Goal: Check status: Check status

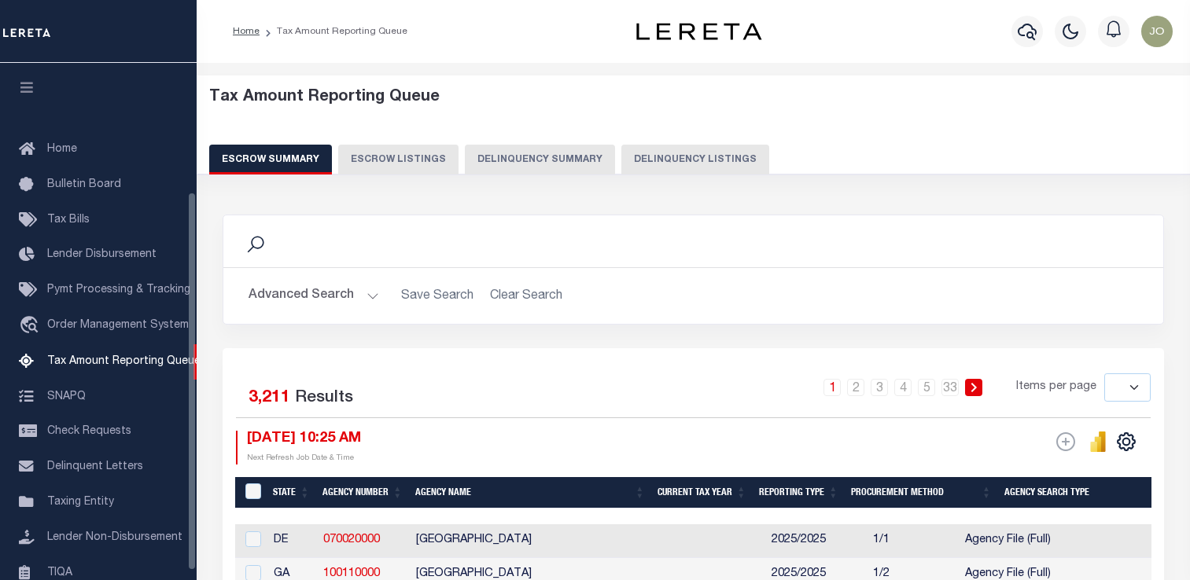
select select
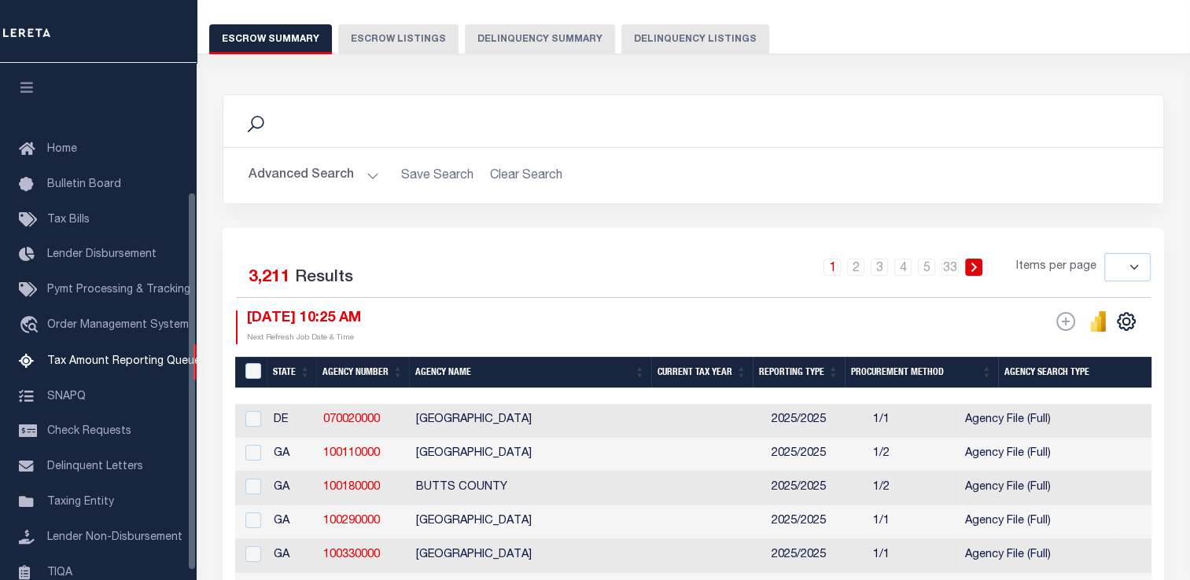
scroll to position [176, 0]
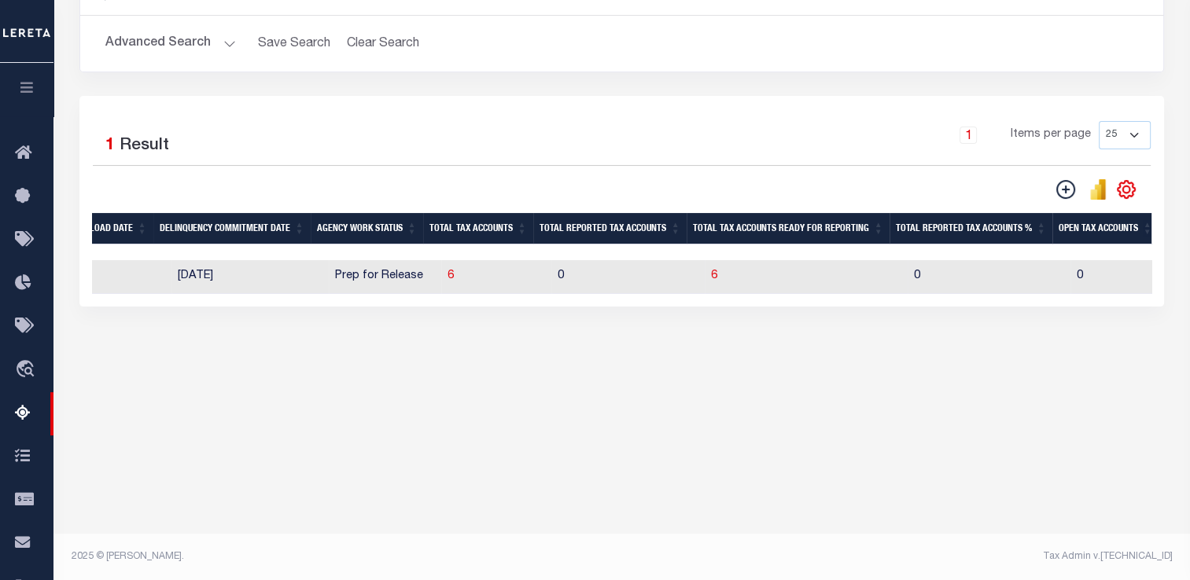
click at [441, 278] on td "6" at bounding box center [496, 277] width 110 height 34
checkbox input "true"
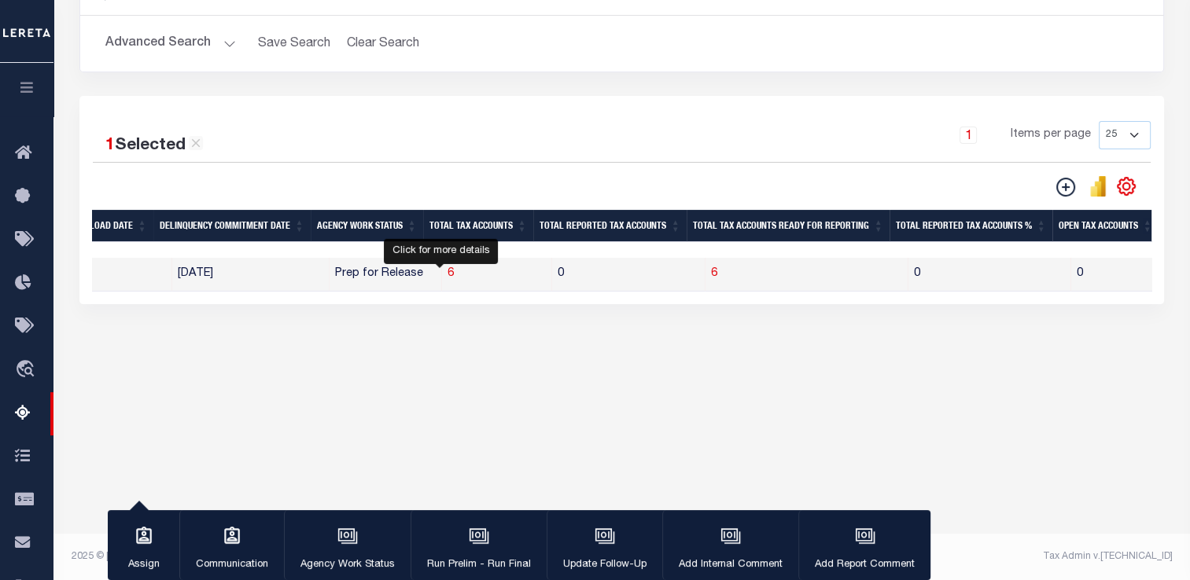
click at [447, 275] on span "6" at bounding box center [450, 273] width 6 height 11
select select "100"
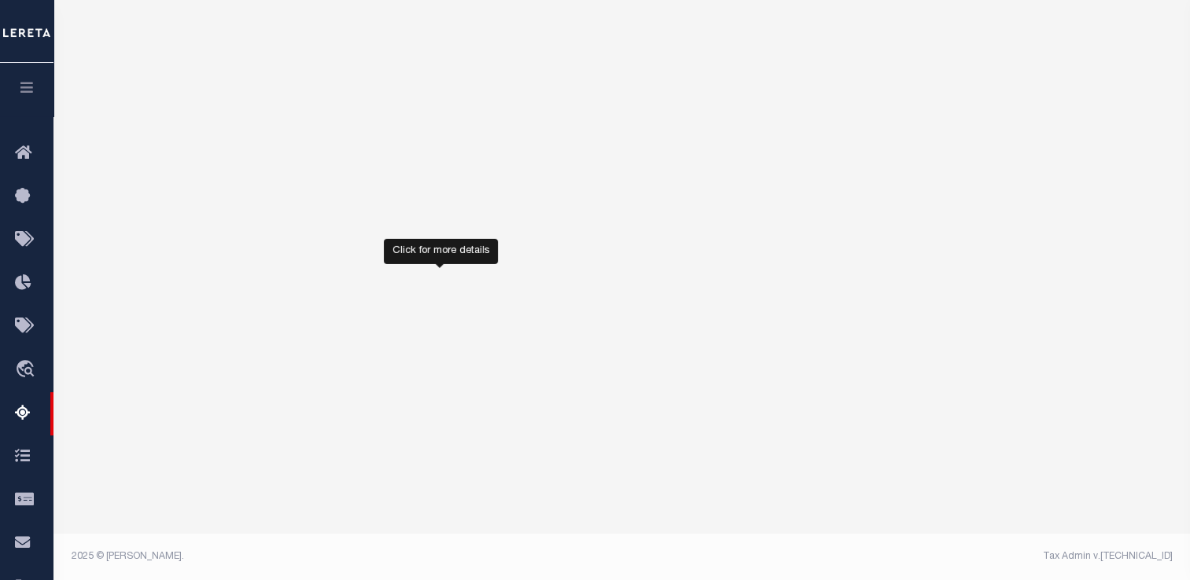
select select "100"
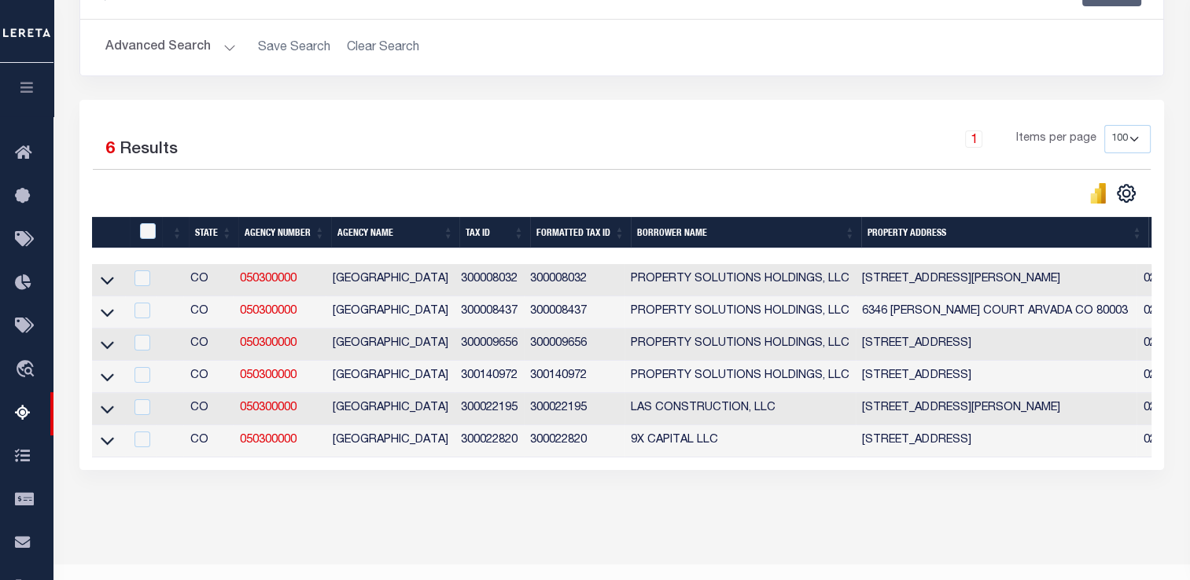
click at [114, 279] on link at bounding box center [107, 279] width 18 height 11
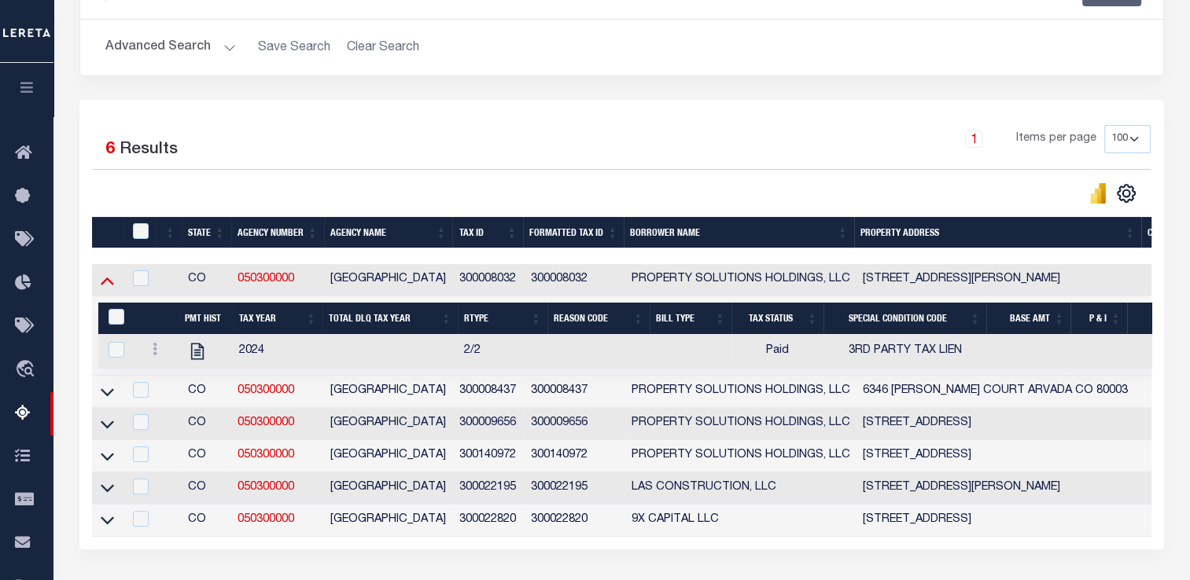
click at [112, 282] on icon at bounding box center [107, 280] width 13 height 17
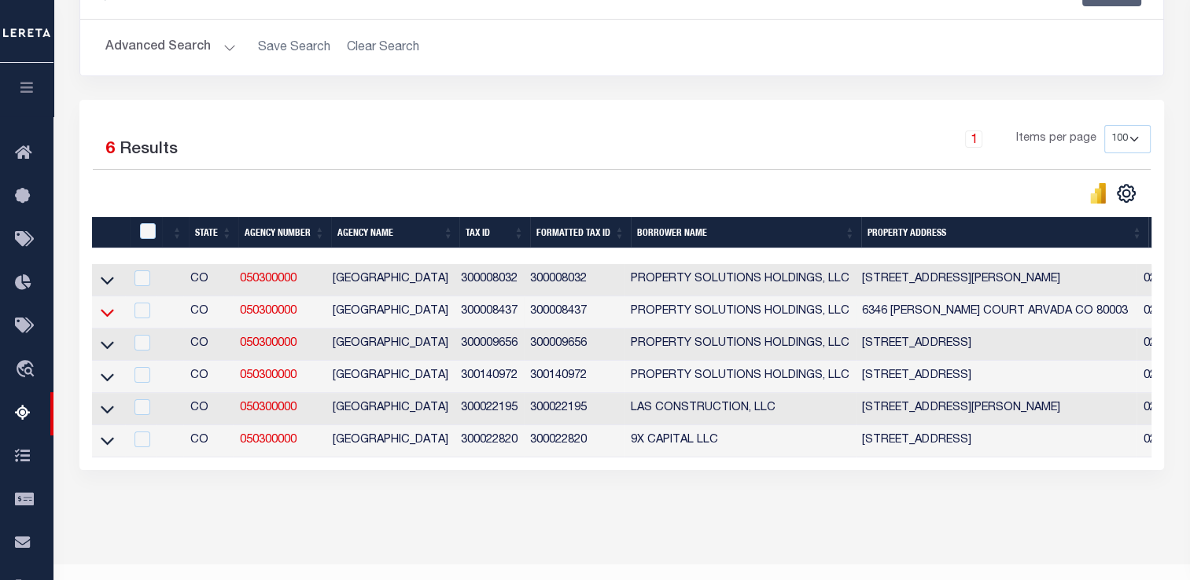
click at [110, 313] on icon at bounding box center [107, 313] width 13 height 8
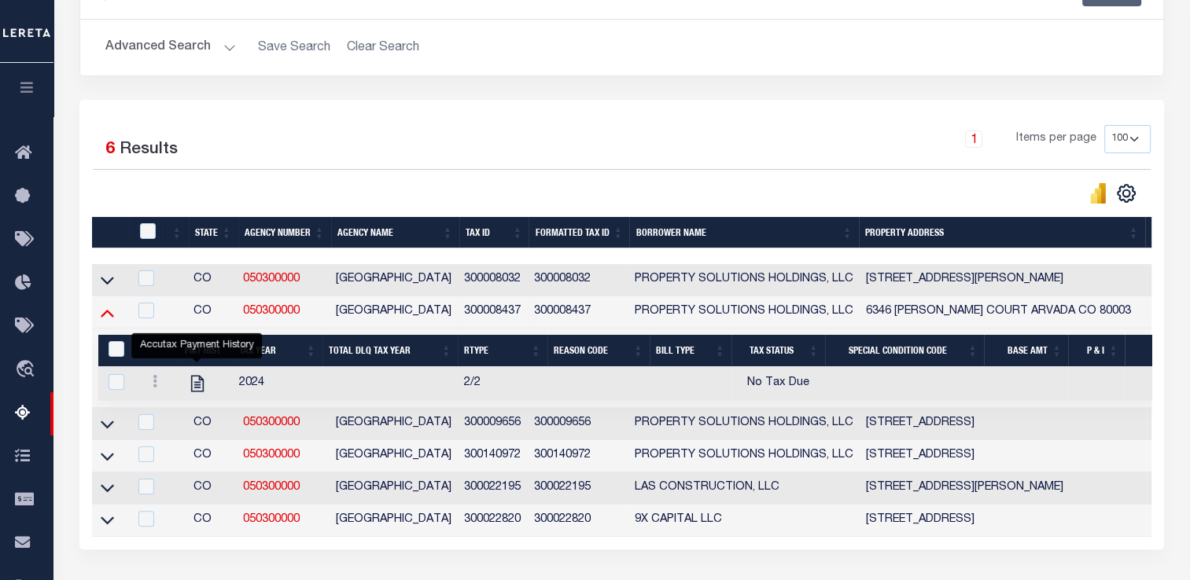
click at [110, 313] on icon at bounding box center [107, 312] width 13 height 17
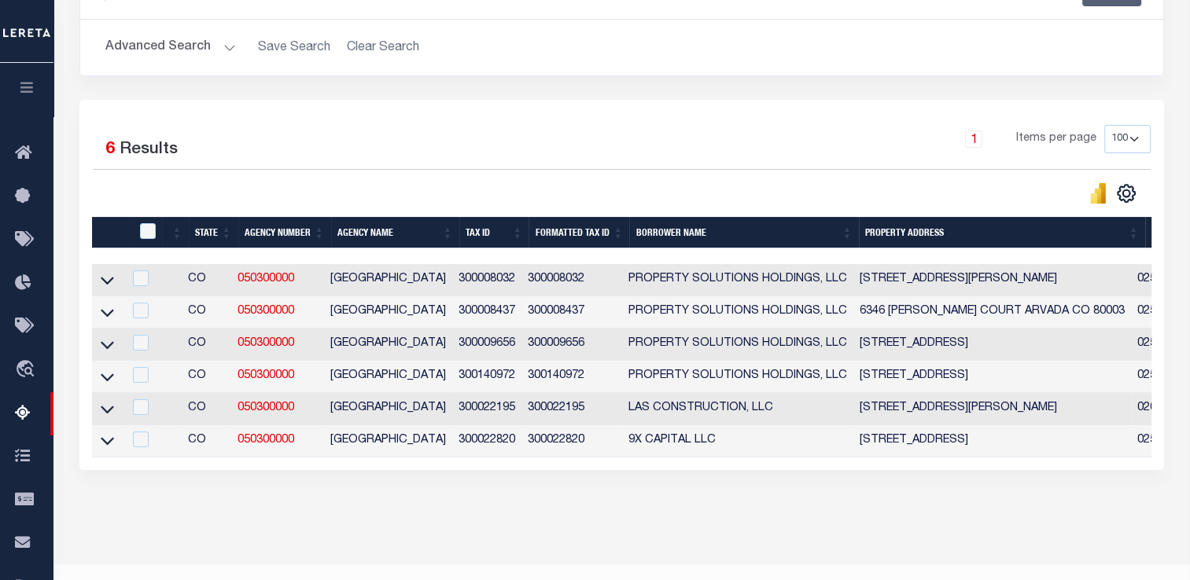
click at [111, 348] on icon at bounding box center [107, 345] width 13 height 17
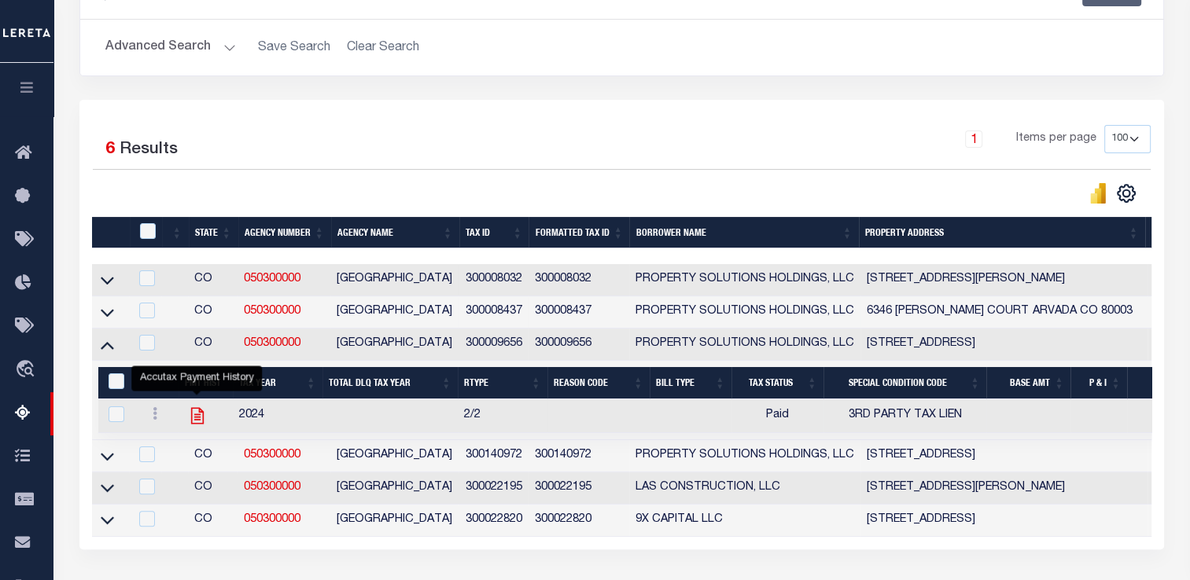
drag, startPoint x: 193, startPoint y: 409, endPoint x: 198, endPoint y: 423, distance: 15.2
click at [110, 352] on icon at bounding box center [107, 345] width 13 height 17
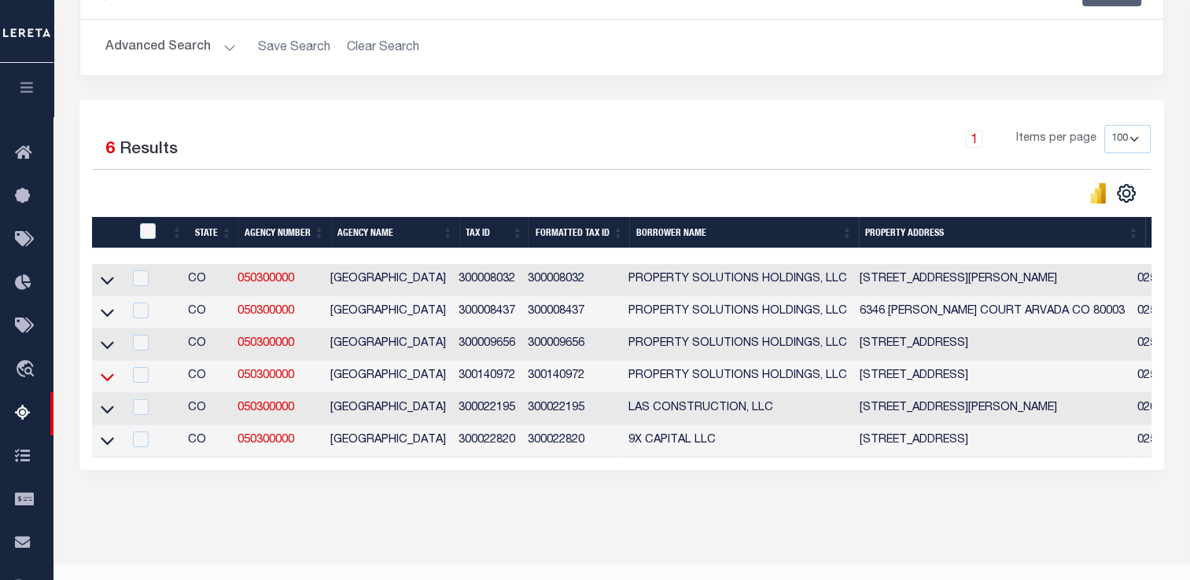
click at [107, 377] on icon at bounding box center [107, 377] width 13 height 17
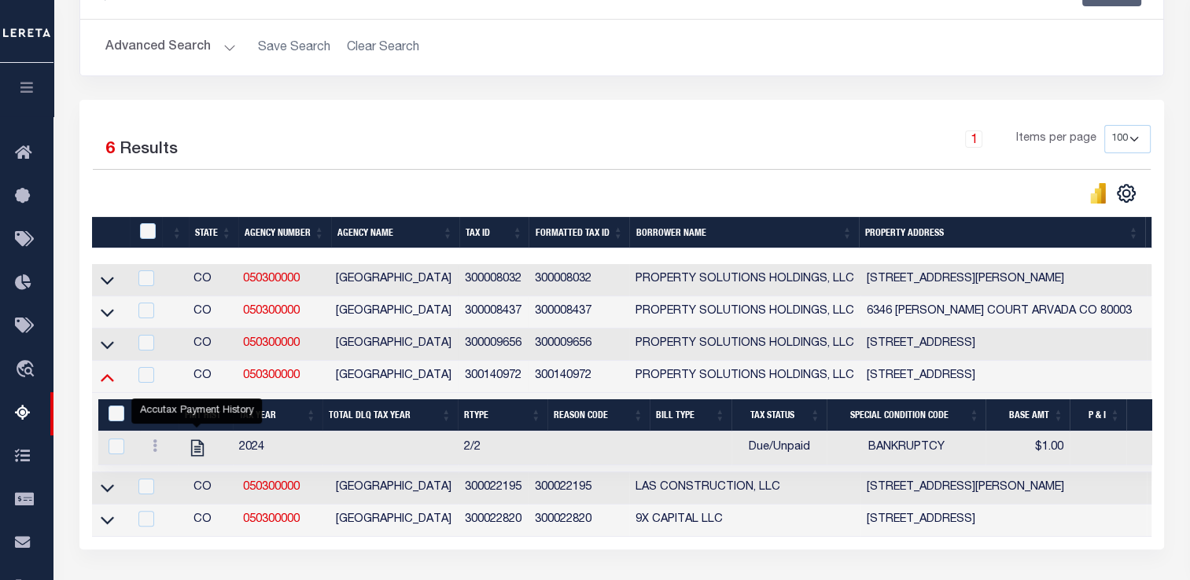
click at [111, 385] on icon at bounding box center [107, 377] width 13 height 17
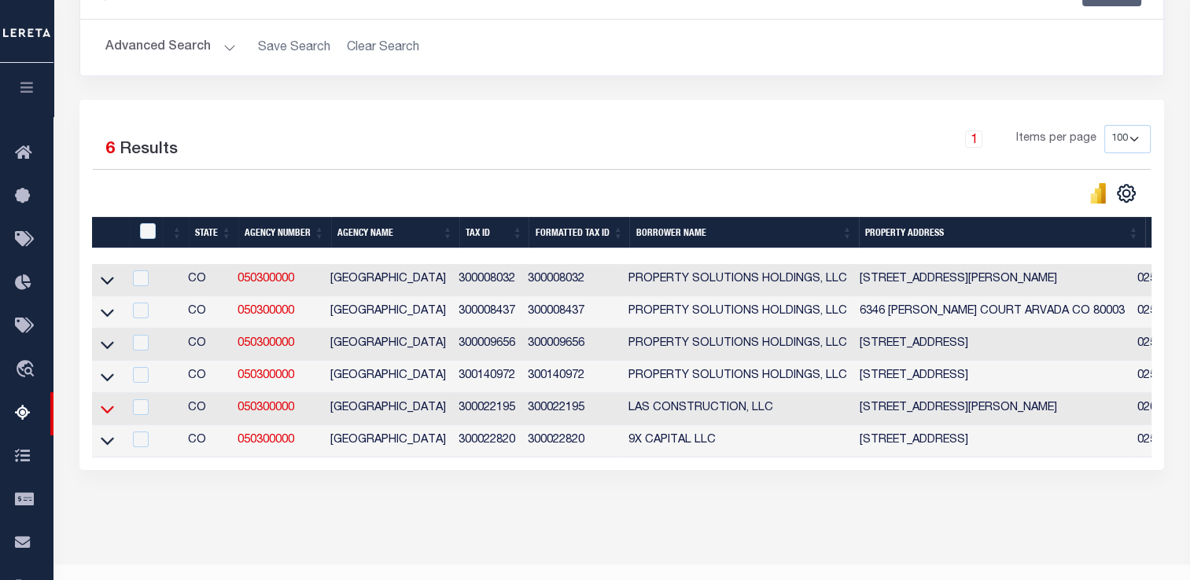
click at [110, 412] on icon at bounding box center [107, 410] width 13 height 8
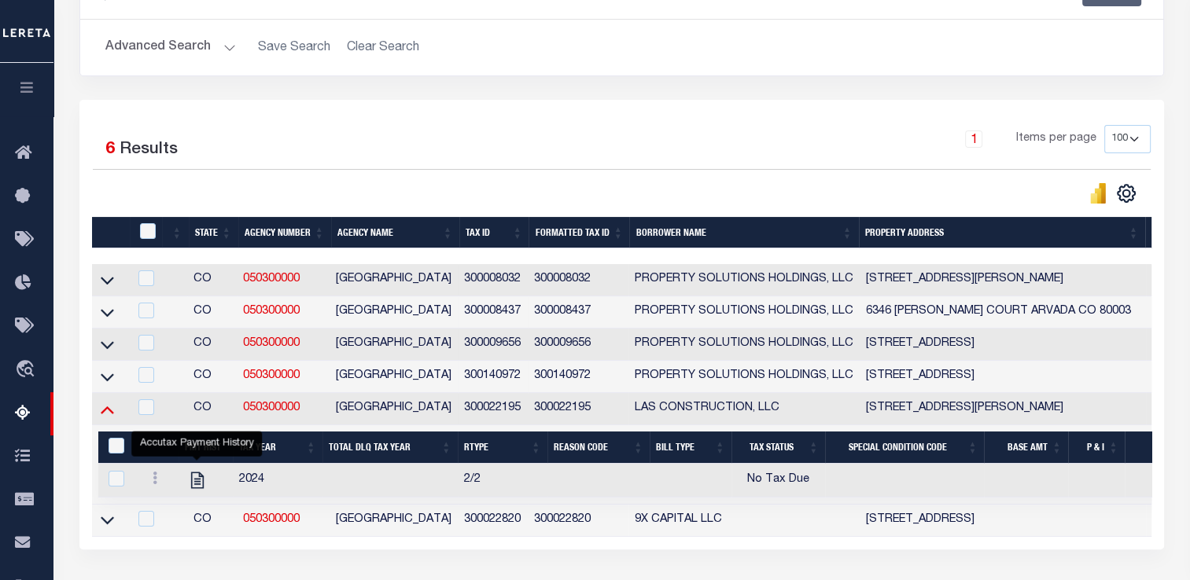
click at [110, 414] on icon at bounding box center [107, 411] width 13 height 8
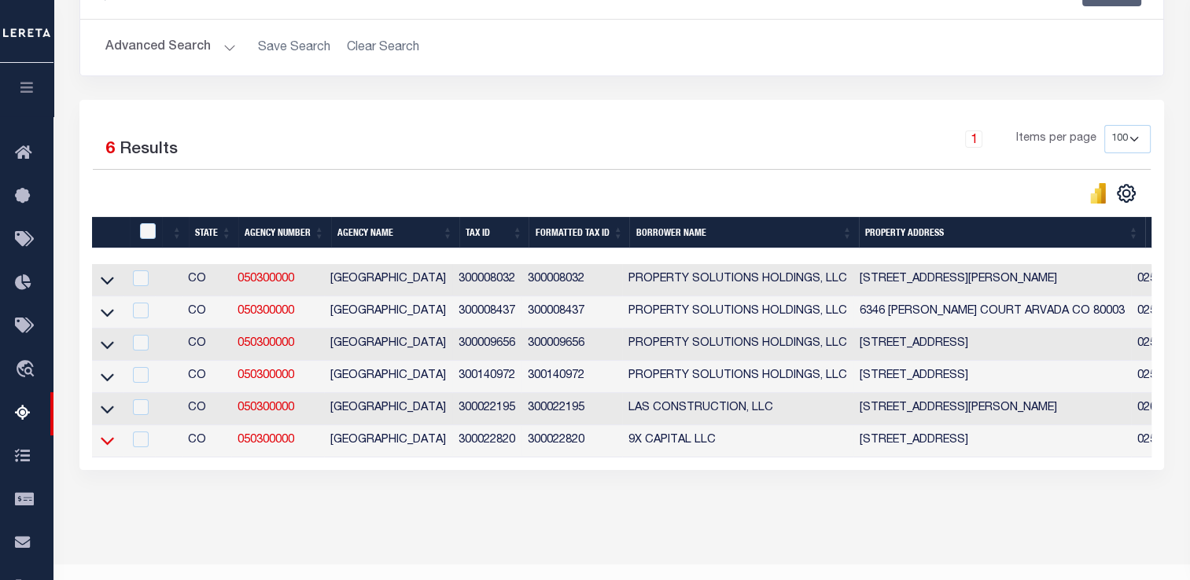
click at [105, 444] on icon at bounding box center [107, 441] width 13 height 17
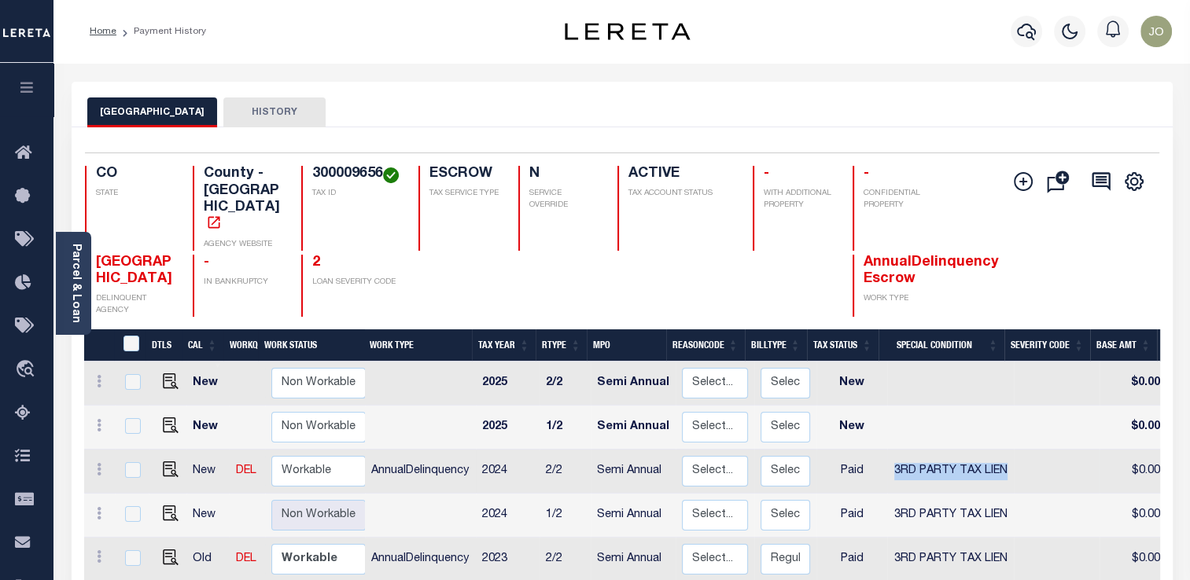
drag, startPoint x: 890, startPoint y: 439, endPoint x: 1013, endPoint y: 436, distance: 122.7
click at [1013, 450] on tr "New DEL Non Workable Workable AnnualDelinquency 2024 2/2 Semi Annual Select... …" at bounding box center [918, 472] width 1669 height 44
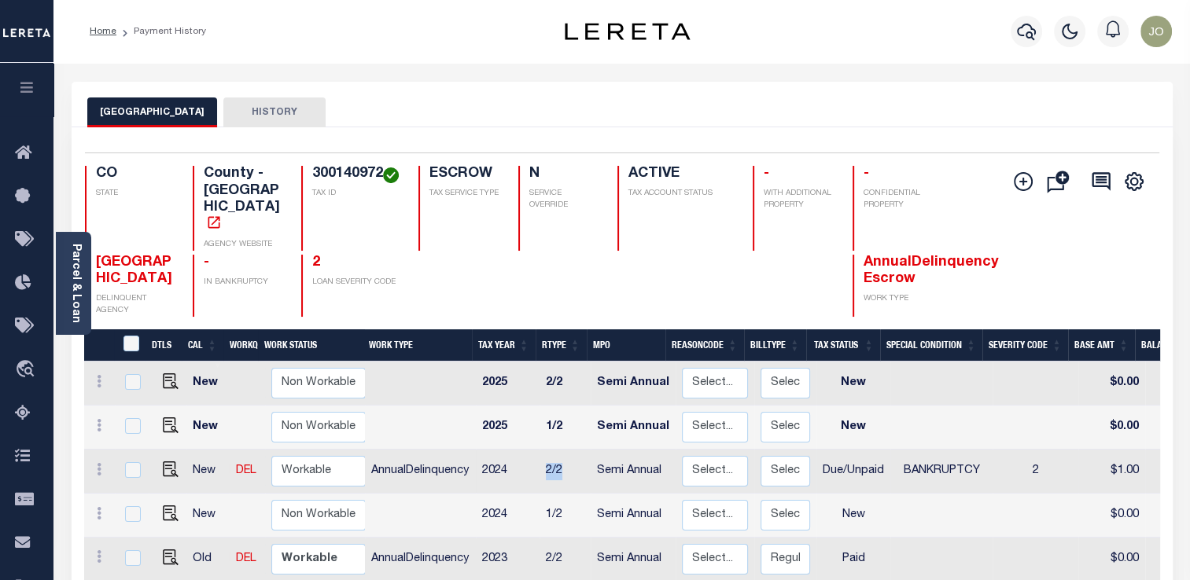
drag, startPoint x: 541, startPoint y: 439, endPoint x: 564, endPoint y: 440, distance: 22.8
click at [564, 450] on td "2/2" at bounding box center [564, 472] width 51 height 44
checkbox input "true"
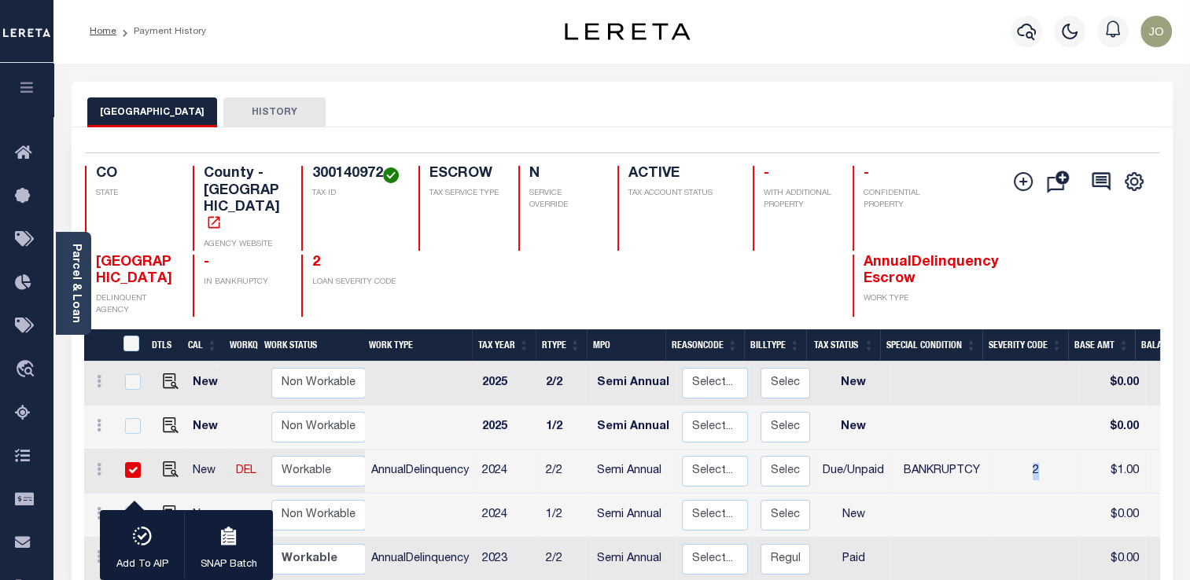
drag, startPoint x: 1047, startPoint y: 444, endPoint x: 1007, endPoint y: 437, distance: 40.7
click at [1007, 450] on td "2" at bounding box center [1035, 472] width 86 height 44
checkbox input "false"
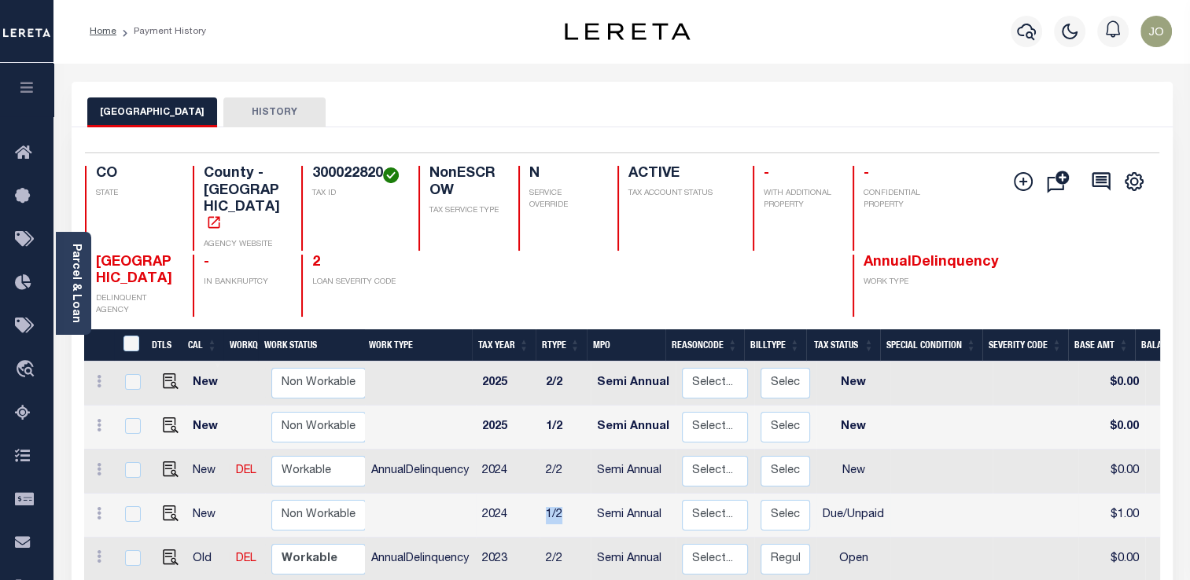
drag, startPoint x: 544, startPoint y: 490, endPoint x: 569, endPoint y: 491, distance: 25.2
click at [569, 494] on td "1/2" at bounding box center [564, 516] width 51 height 44
checkbox input "true"
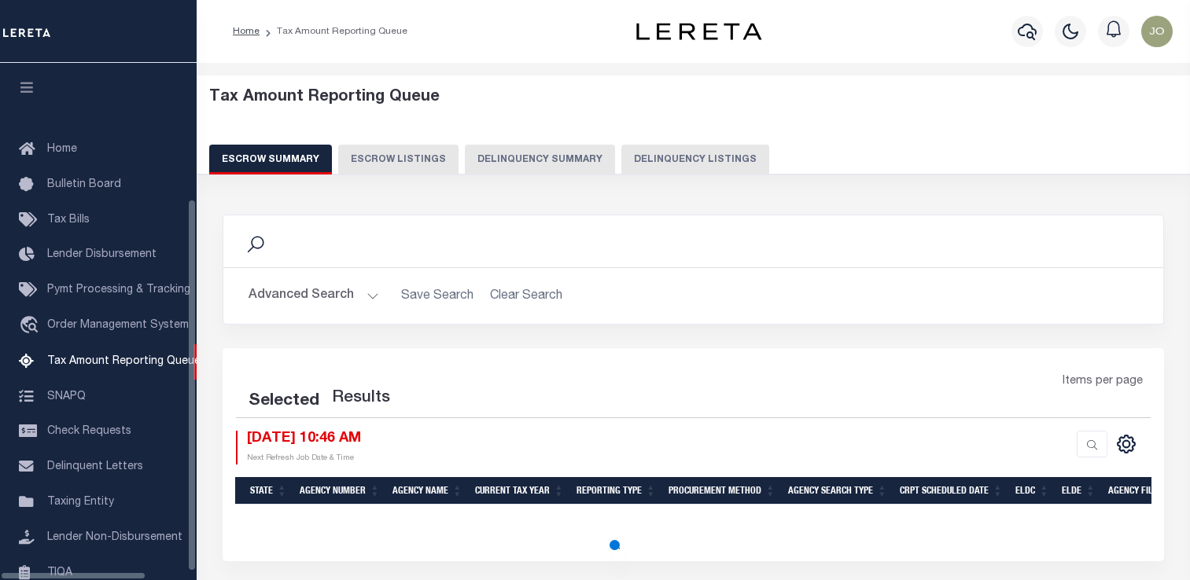
select select
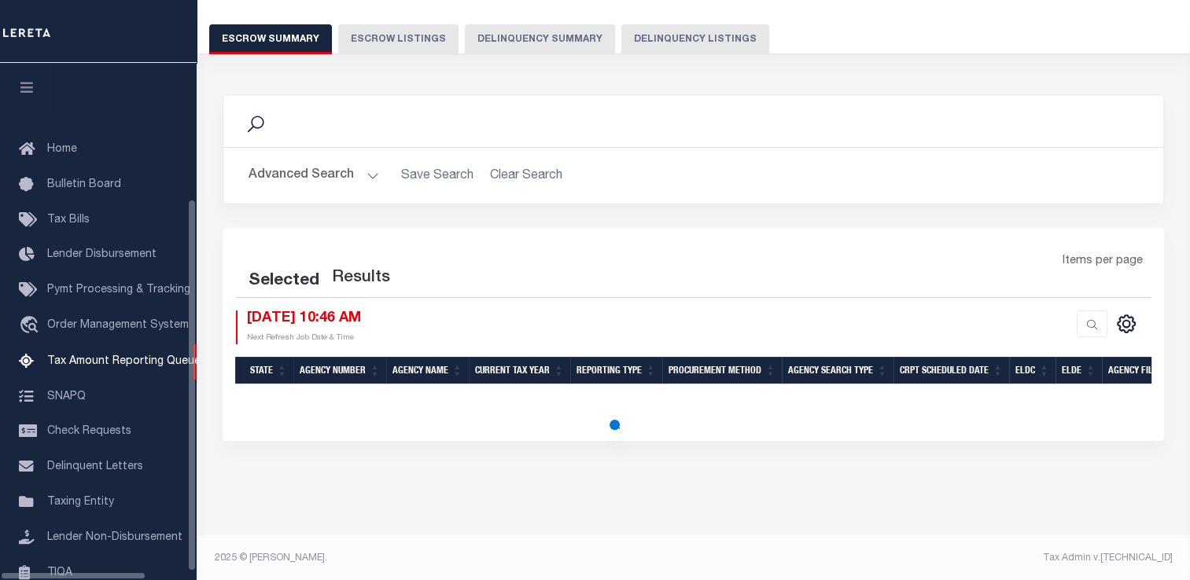
scroll to position [176, 0]
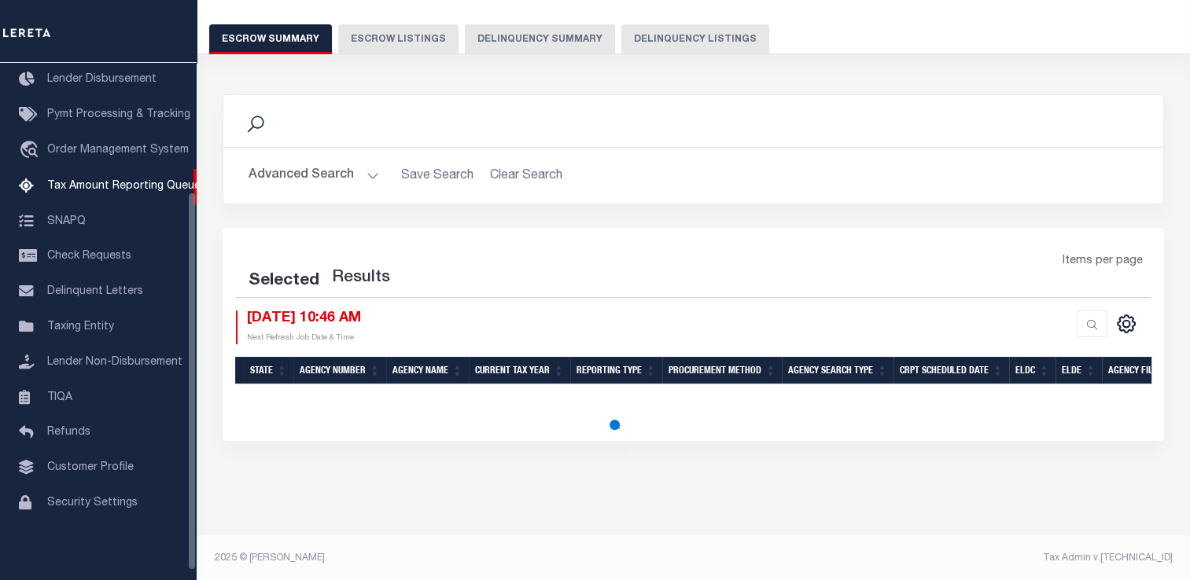
select select
